Goal: Transaction & Acquisition: Purchase product/service

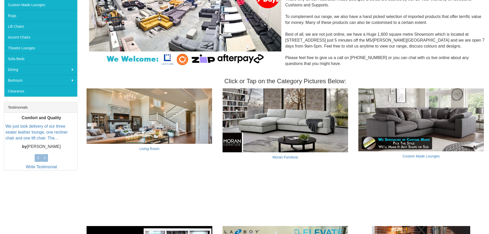
scroll to position [103, 0]
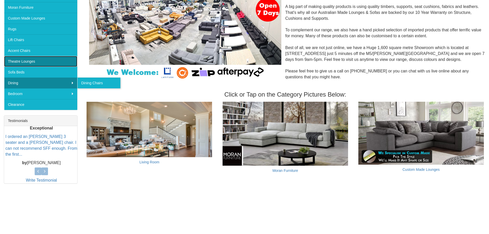
click at [31, 62] on link "Theatre Lounges" at bounding box center [40, 61] width 73 height 11
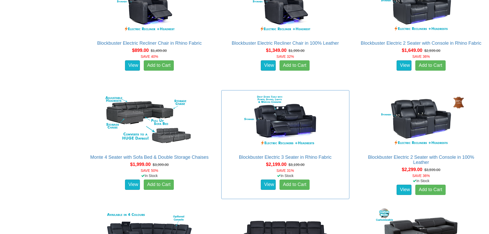
scroll to position [359, 0]
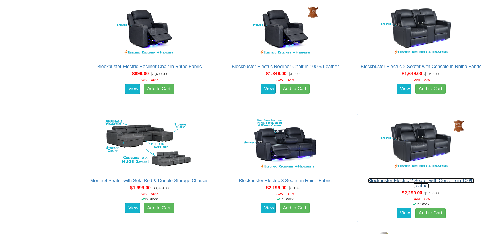
click at [423, 181] on link "Blockbuster Electric 2 Seater with Console in 100% Leather" at bounding box center [421, 183] width 106 height 10
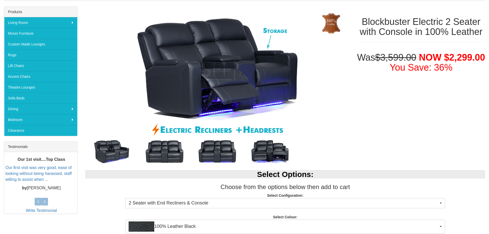
scroll to position [77, 0]
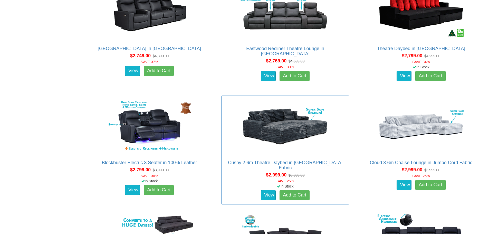
scroll to position [720, 0]
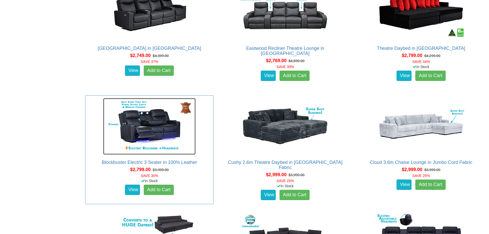
click at [139, 124] on img at bounding box center [149, 126] width 92 height 56
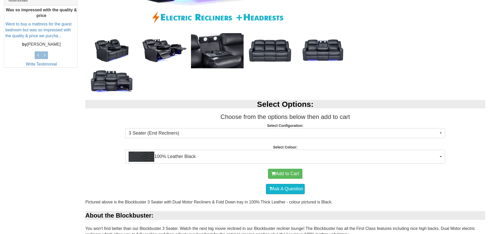
scroll to position [231, 0]
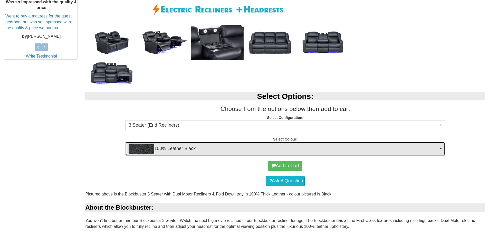
click at [185, 150] on span "100% Leather Black" at bounding box center [284, 149] width 310 height 10
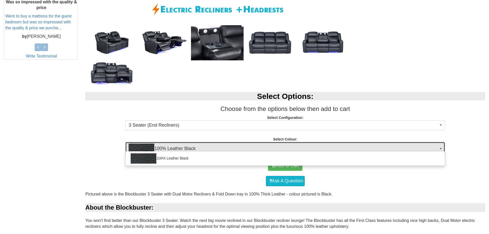
click at [185, 150] on span "100% Leather Black" at bounding box center [284, 149] width 310 height 10
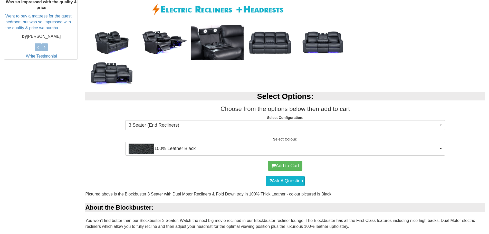
click at [150, 118] on p "Select Configuration: 3 Seater (End Recliners) 3 Seater (End Recliners) 3 Seate…" at bounding box center [285, 122] width 400 height 14
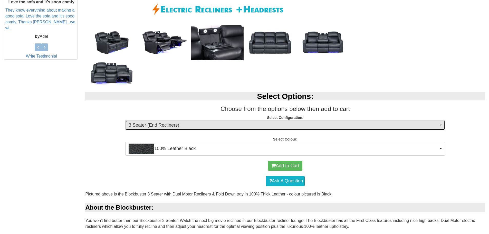
click at [151, 125] on span "3 Seater (End Recliners)" at bounding box center [284, 125] width 310 height 7
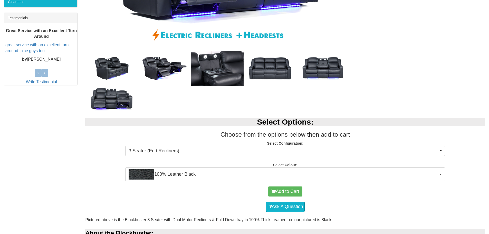
scroll to position [282, 0]
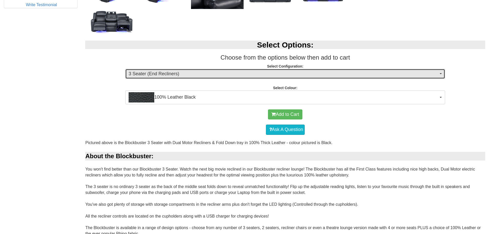
click at [178, 76] on span "3 Seater (End Recliners)" at bounding box center [284, 74] width 310 height 7
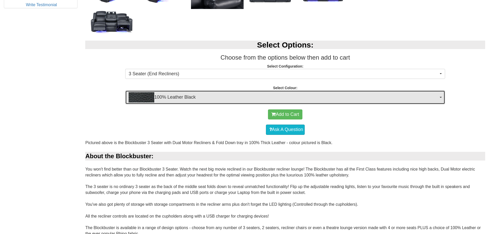
click at [193, 98] on span "100% Leather Black" at bounding box center [284, 97] width 310 height 10
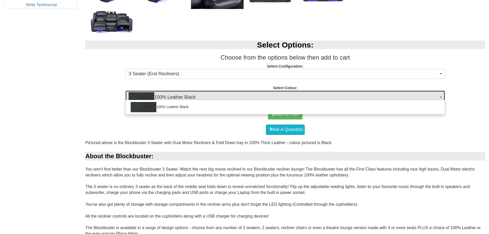
click at [193, 98] on span "100% Leather Black" at bounding box center [284, 97] width 310 height 10
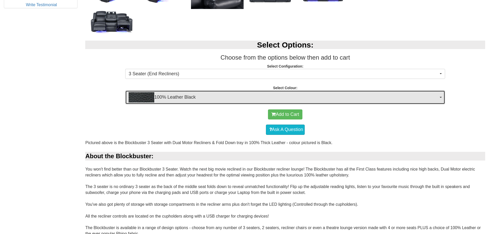
scroll to position [462, 0]
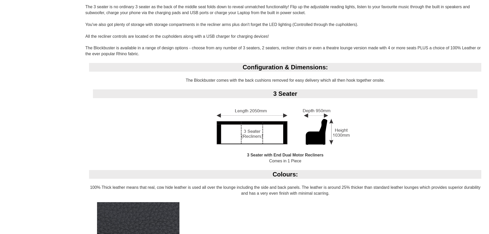
click at [57, 144] on div "Blockbuster Electric 3 Seater in 100% Leather Was $3,999.00 NOW $2,799.00 You S…" at bounding box center [244, 24] width 489 height 807
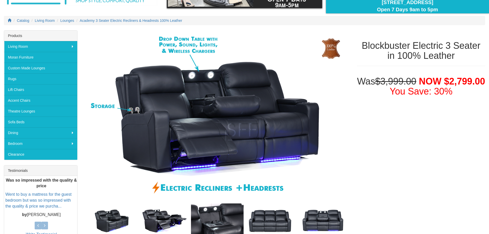
scroll to position [0, 0]
